Goal: Use online tool/utility: Utilize a website feature to perform a specific function

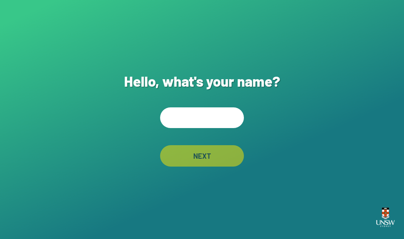
scroll to position [80, 0]
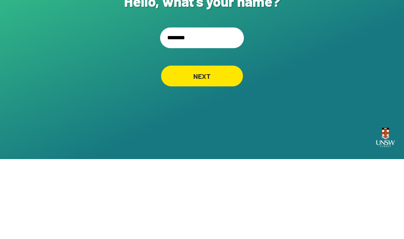
type input "********"
click at [216, 146] on div "NEXT" at bounding box center [202, 156] width 82 height 21
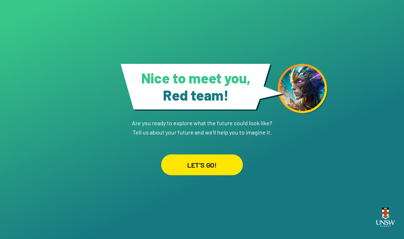
click at [223, 154] on div "LET'S GO!" at bounding box center [202, 164] width 82 height 21
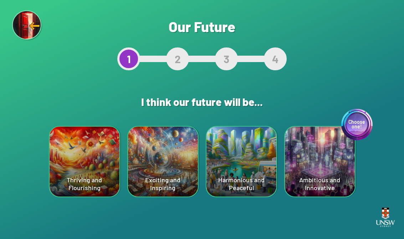
click at [324, 165] on div "Choose one! Ambitious and Innovative" at bounding box center [320, 162] width 70 height 70
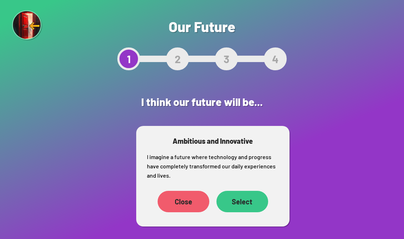
click at [239, 194] on div "Select" at bounding box center [243, 201] width 52 height 21
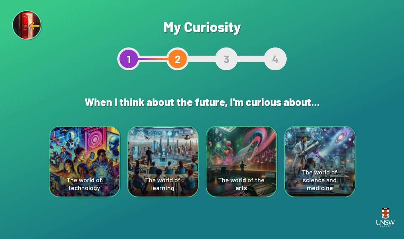
click at [78, 173] on div "The world of technology" at bounding box center [85, 162] width 70 height 70
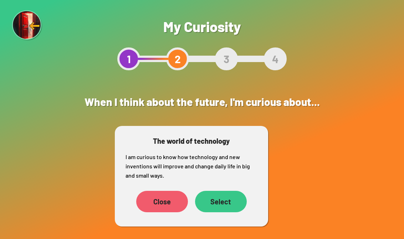
click at [226, 198] on div "Select" at bounding box center [221, 201] width 52 height 21
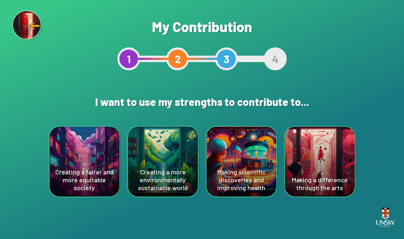
click at [246, 157] on div "Making scientific discoveries and improving health" at bounding box center [242, 162] width 70 height 70
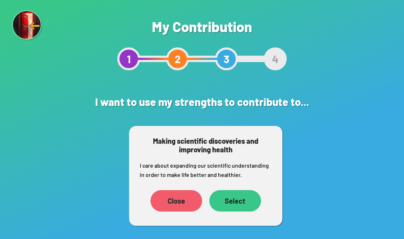
click at [230, 195] on div "Select" at bounding box center [235, 200] width 52 height 21
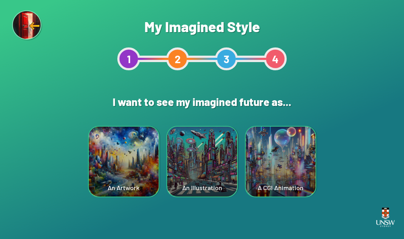
click at [284, 166] on div "A CGI Animation" at bounding box center [281, 162] width 70 height 70
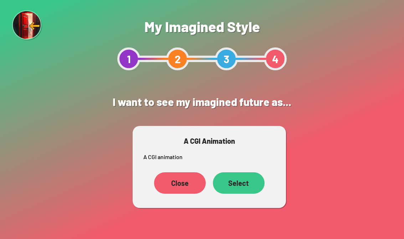
click at [247, 183] on div "Select" at bounding box center [239, 182] width 52 height 21
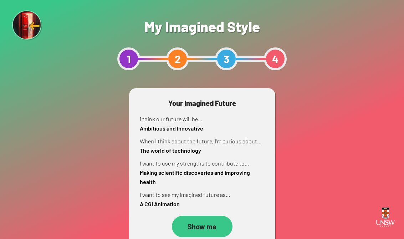
click at [217, 224] on div "Show me" at bounding box center [202, 226] width 61 height 21
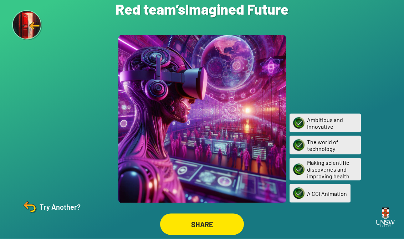
scroll to position [11, 0]
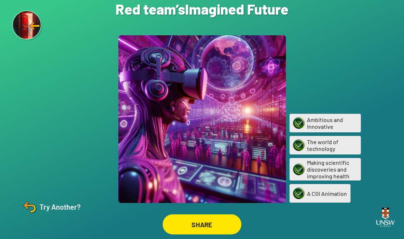
click at [213, 214] on div "SHARE" at bounding box center [202, 224] width 79 height 20
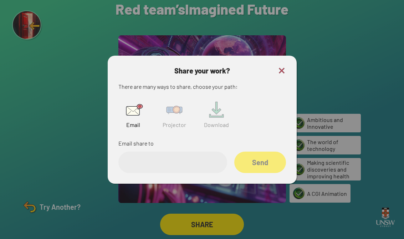
click at [180, 113] on img at bounding box center [174, 109] width 23 height 23
click at [198, 153] on input "text" at bounding box center [172, 162] width 109 height 21
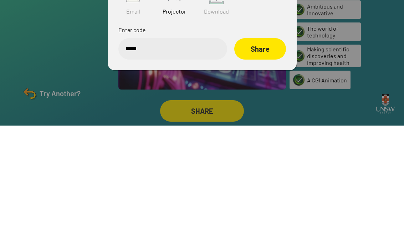
type input "******"
click at [263, 152] on div "Share" at bounding box center [259, 162] width 51 height 21
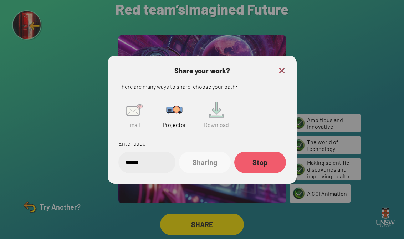
click at [357, 55] on div at bounding box center [202, 119] width 404 height 239
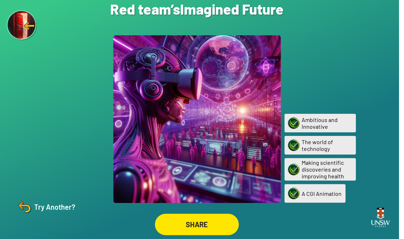
scroll to position [0, 0]
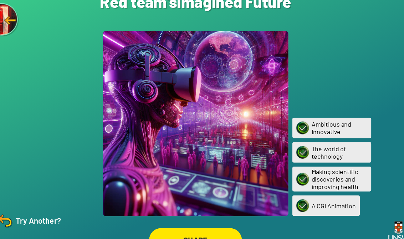
click at [34, 204] on div "Try Another?" at bounding box center [51, 206] width 60 height 17
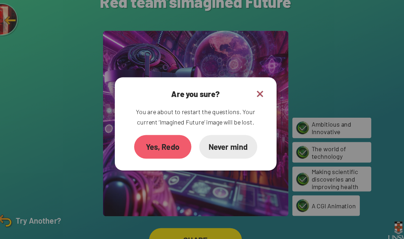
click at [152, 135] on div "Yes, Redo" at bounding box center [173, 139] width 52 height 21
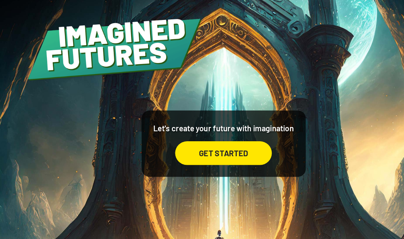
click at [232, 137] on div "GET STARTED" at bounding box center [201, 145] width 87 height 21
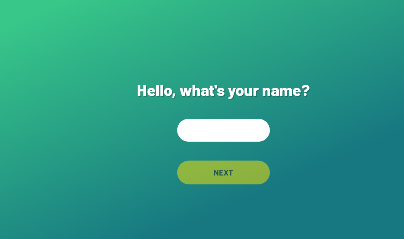
click at [217, 117] on input "text" at bounding box center [202, 117] width 84 height 21
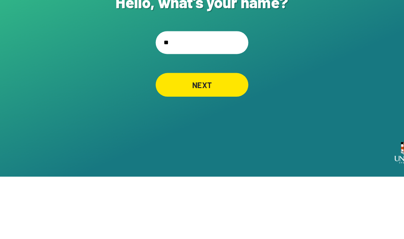
type input "*"
type input "***"
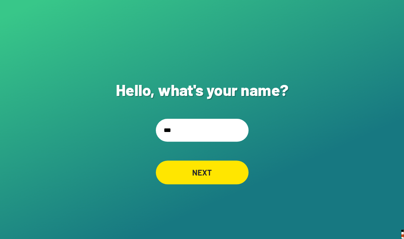
click at [203, 145] on div "NEXT" at bounding box center [202, 155] width 84 height 21
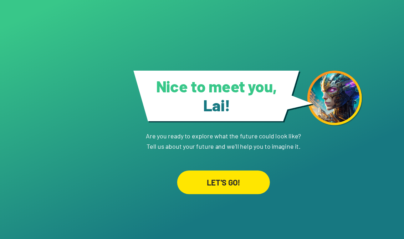
click at [216, 173] on div "LET'S GO!" at bounding box center [202, 164] width 84 height 21
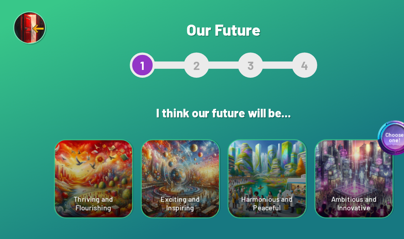
click at [244, 178] on div "Harmonious and Peaceful" at bounding box center [242, 162] width 70 height 70
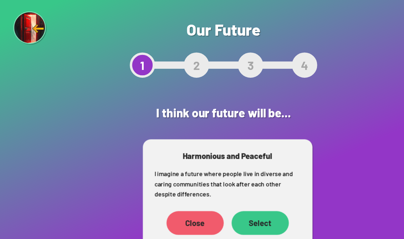
click at [232, 200] on div "Select" at bounding box center [235, 201] width 52 height 21
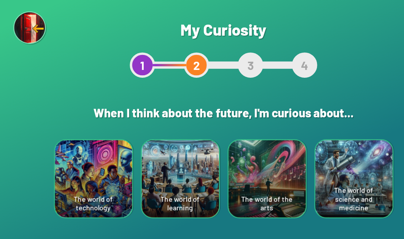
click at [158, 177] on div "The world of learning" at bounding box center [163, 162] width 70 height 70
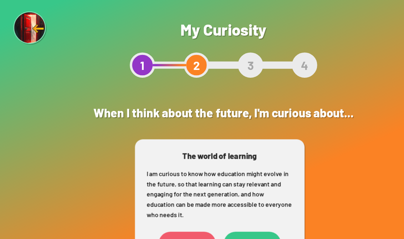
click at [234, 218] on div "Select" at bounding box center [228, 219] width 52 height 21
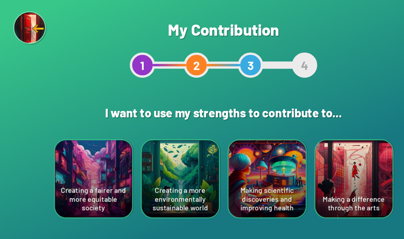
click at [164, 183] on div "Creating a more environmentally sustainable world" at bounding box center [163, 162] width 70 height 70
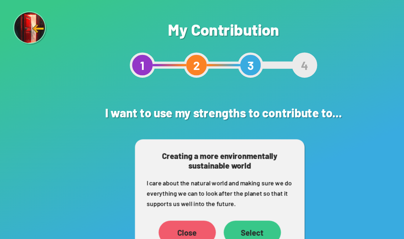
click at [224, 205] on div "Select" at bounding box center [228, 209] width 52 height 21
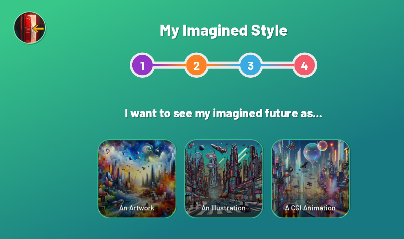
click at [207, 184] on div "An Illustration" at bounding box center [202, 162] width 70 height 70
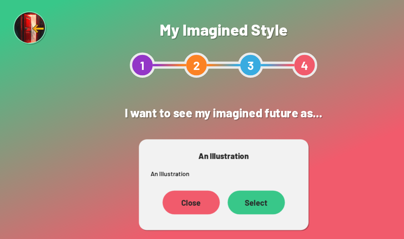
click at [235, 185] on div "Select" at bounding box center [232, 182] width 52 height 21
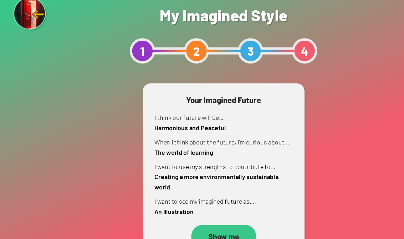
scroll to position [11, 0]
click at [212, 216] on div "Show me" at bounding box center [202, 226] width 61 height 21
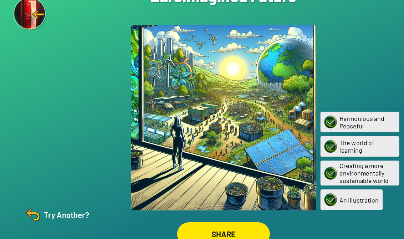
click at [221, 214] on div "SHARE" at bounding box center [202, 224] width 84 height 21
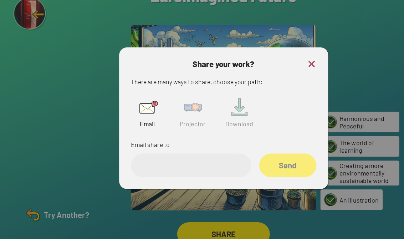
click at [179, 101] on img at bounding box center [174, 109] width 23 height 23
click at [283, 57] on div "Share your work? There are many ways to share, choose your path: Email Projecto…" at bounding box center [202, 120] width 189 height 128
click at [149, 159] on input "text" at bounding box center [172, 162] width 109 height 21
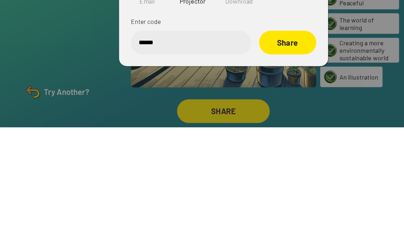
type input "******"
click at [276, 152] on div "Share" at bounding box center [260, 162] width 52 height 21
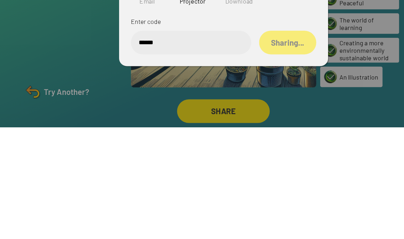
scroll to position [11, 0]
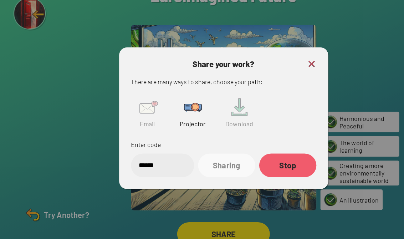
click at [284, 66] on img at bounding box center [282, 70] width 9 height 9
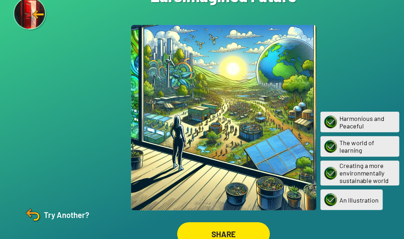
click at [55, 198] on div "Try Another?" at bounding box center [51, 206] width 60 height 17
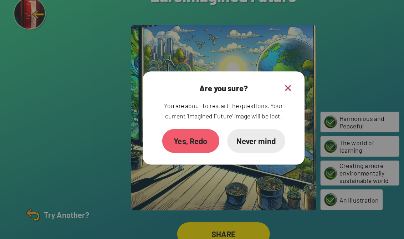
click at [180, 129] on div "Yes, Redo" at bounding box center [173, 139] width 52 height 21
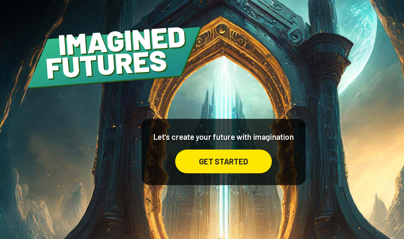
click at [220, 145] on div "GET STARTED" at bounding box center [201, 145] width 87 height 21
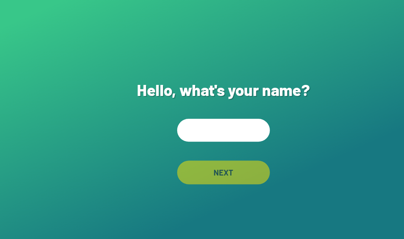
click at [201, 121] on input "text" at bounding box center [202, 117] width 84 height 21
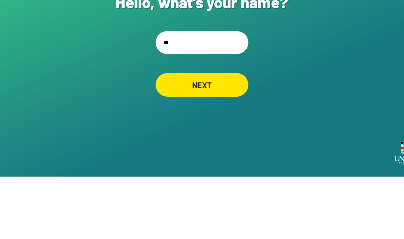
type input "*"
type input "**********"
click at [190, 145] on div "NEXT" at bounding box center [202, 155] width 84 height 21
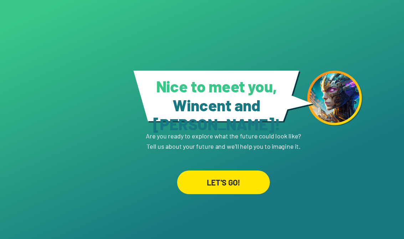
click at [218, 163] on div "LET'S GO!" at bounding box center [202, 164] width 84 height 21
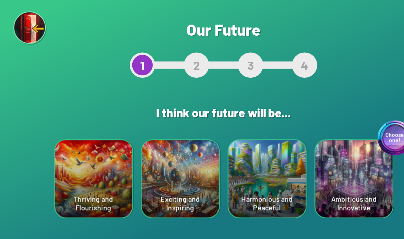
click at [148, 153] on div "Exciting and Inspiring" at bounding box center [163, 162] width 70 height 70
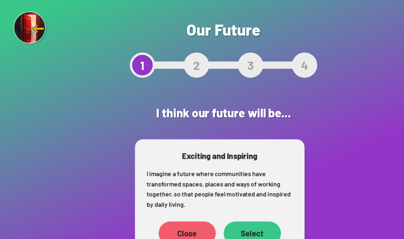
click at [228, 205] on div "Select" at bounding box center [228, 210] width 52 height 21
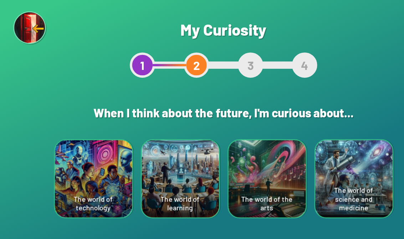
click at [225, 161] on div "The world of the arts" at bounding box center [242, 162] width 70 height 70
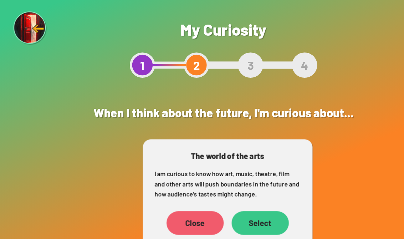
click at [240, 196] on div "Select" at bounding box center [235, 201] width 52 height 21
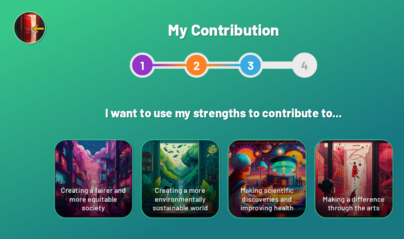
click at [66, 161] on div "Creating a fairer and more equitable society" at bounding box center [85, 162] width 70 height 70
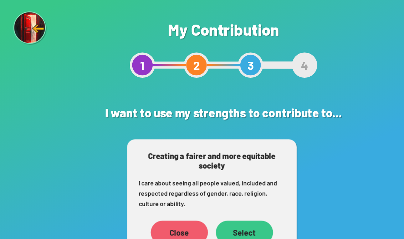
click at [226, 198] on div "Close Select" at bounding box center [192, 210] width 132 height 29
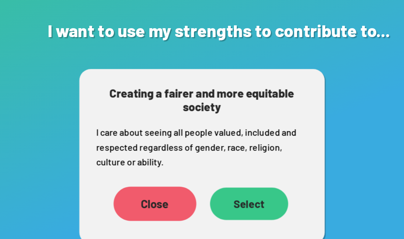
scroll to position [11, 0]
click at [195, 199] on div "Select" at bounding box center [221, 209] width 52 height 21
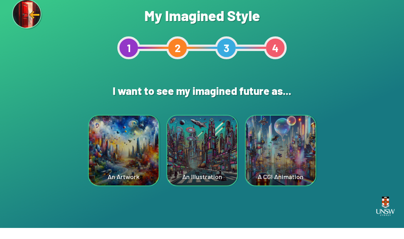
click at [111, 147] on div "An Artwork" at bounding box center [124, 162] width 70 height 70
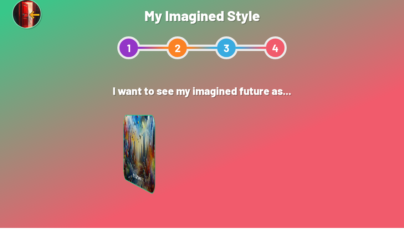
scroll to position [11, 0]
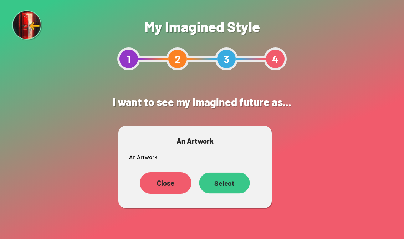
click at [226, 173] on div "Select" at bounding box center [224, 183] width 51 height 21
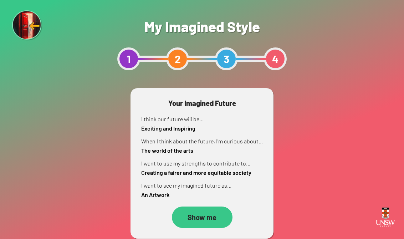
click at [193, 208] on div "Show me" at bounding box center [202, 217] width 61 height 21
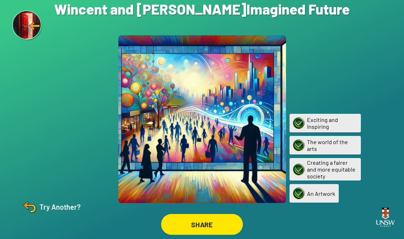
click at [230, 224] on div "SHARE" at bounding box center [202, 224] width 82 height 21
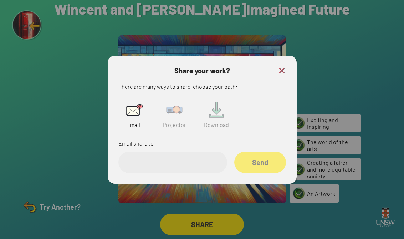
click at [173, 118] on img at bounding box center [174, 109] width 23 height 23
click at [184, 166] on input "text" at bounding box center [172, 162] width 109 height 21
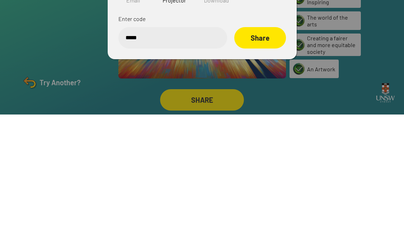
type input "******"
click at [269, 152] on div "Share" at bounding box center [260, 162] width 52 height 21
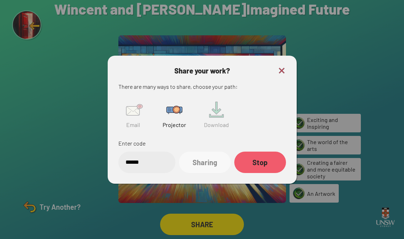
click at [282, 66] on img at bounding box center [282, 70] width 9 height 9
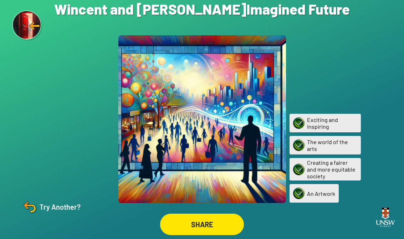
scroll to position [0, 0]
click at [331, 124] on div "Exciting and Inspiring" at bounding box center [325, 123] width 71 height 19
click at [45, 215] on div "Try Another?" at bounding box center [51, 206] width 60 height 17
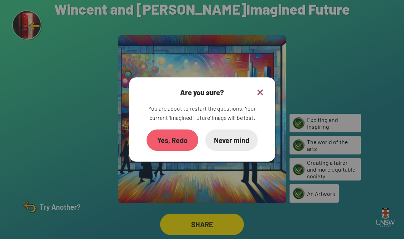
click at [162, 144] on div "Yes, Redo" at bounding box center [173, 139] width 52 height 21
